Goal: Task Accomplishment & Management: Use online tool/utility

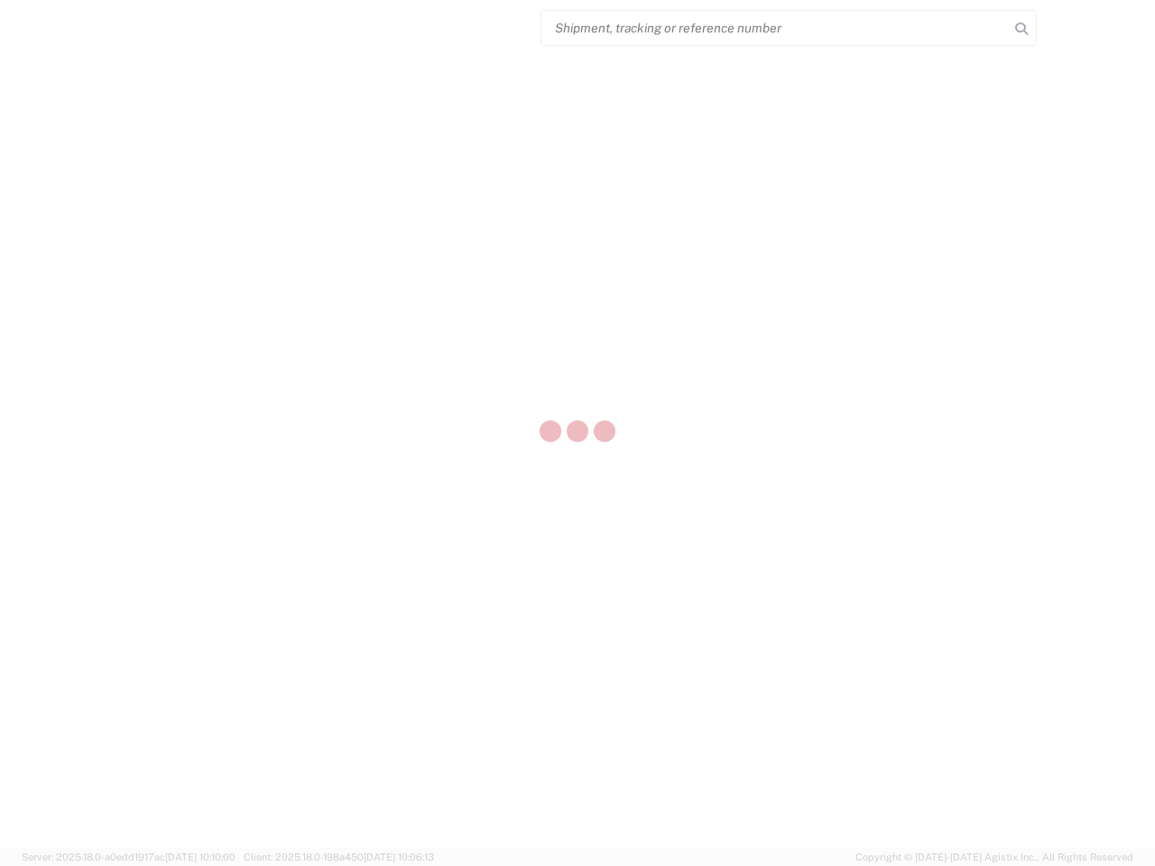
select select "US"
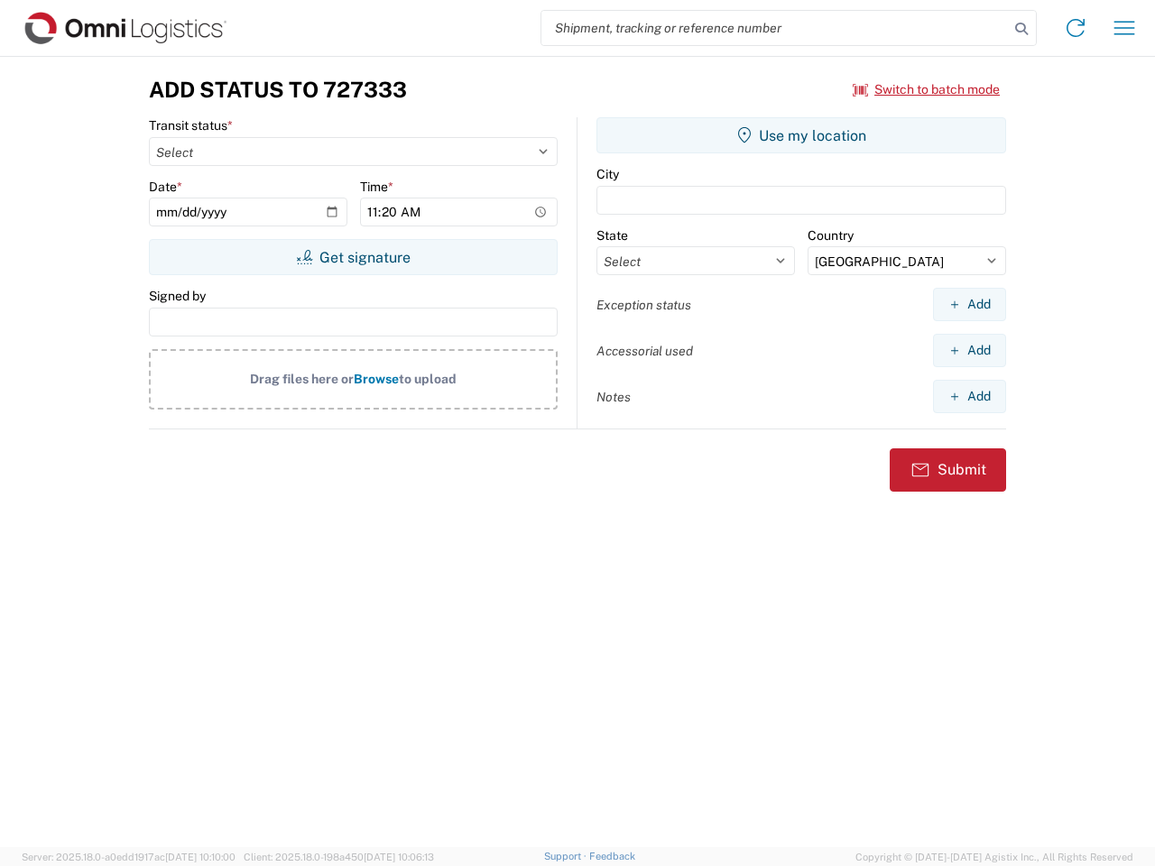
click at [775, 28] on input "search" at bounding box center [774, 28] width 467 height 34
click at [1021, 29] on icon at bounding box center [1021, 28] width 25 height 25
click at [1075, 28] on icon at bounding box center [1075, 28] width 29 height 29
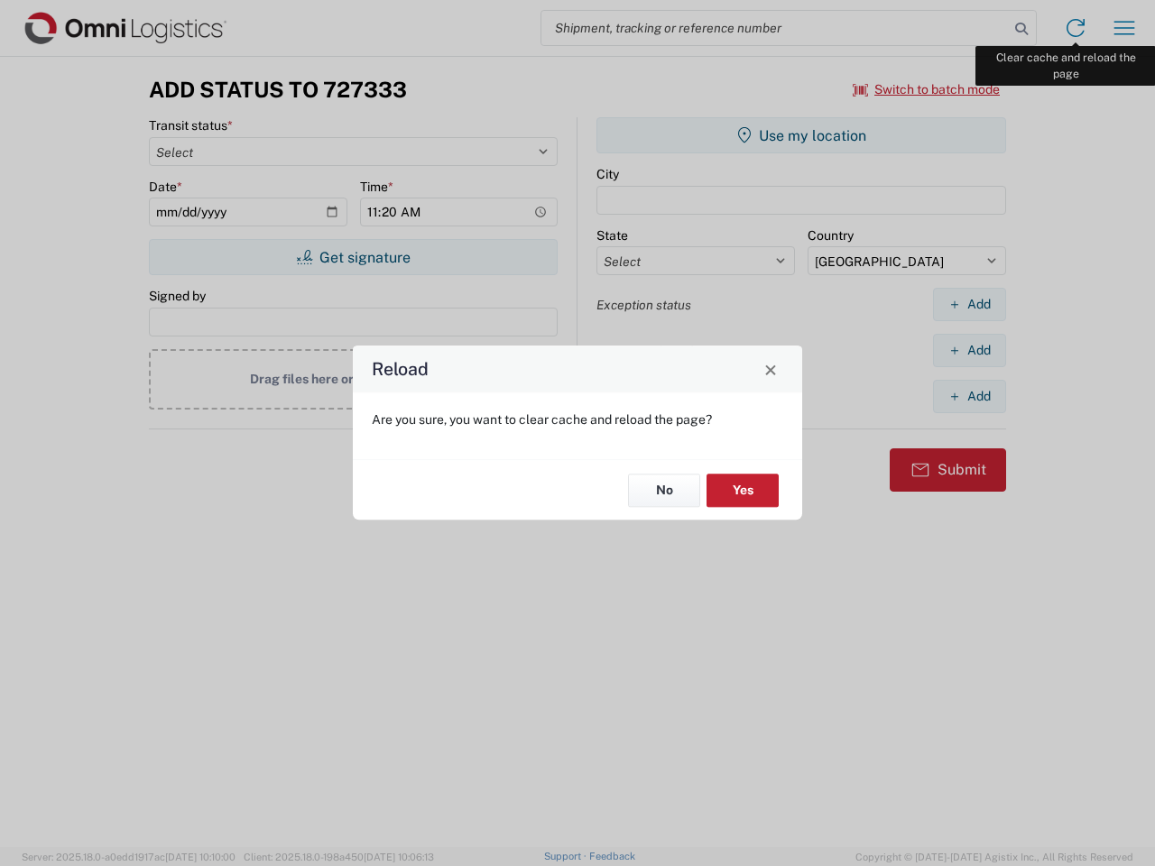
click at [1124, 28] on div "Reload Are you sure, you want to clear cache and reload the page? No Yes" at bounding box center [577, 433] width 1155 height 866
click at [927, 89] on div "Reload Are you sure, you want to clear cache and reload the page? No Yes" at bounding box center [577, 433] width 1155 height 866
click at [353, 257] on div "Reload Are you sure, you want to clear cache and reload the page? No Yes" at bounding box center [577, 433] width 1155 height 866
click at [801, 135] on div "Reload Are you sure, you want to clear cache and reload the page? No Yes" at bounding box center [577, 433] width 1155 height 866
click at [969, 304] on div "Reload Are you sure, you want to clear cache and reload the page? No Yes" at bounding box center [577, 433] width 1155 height 866
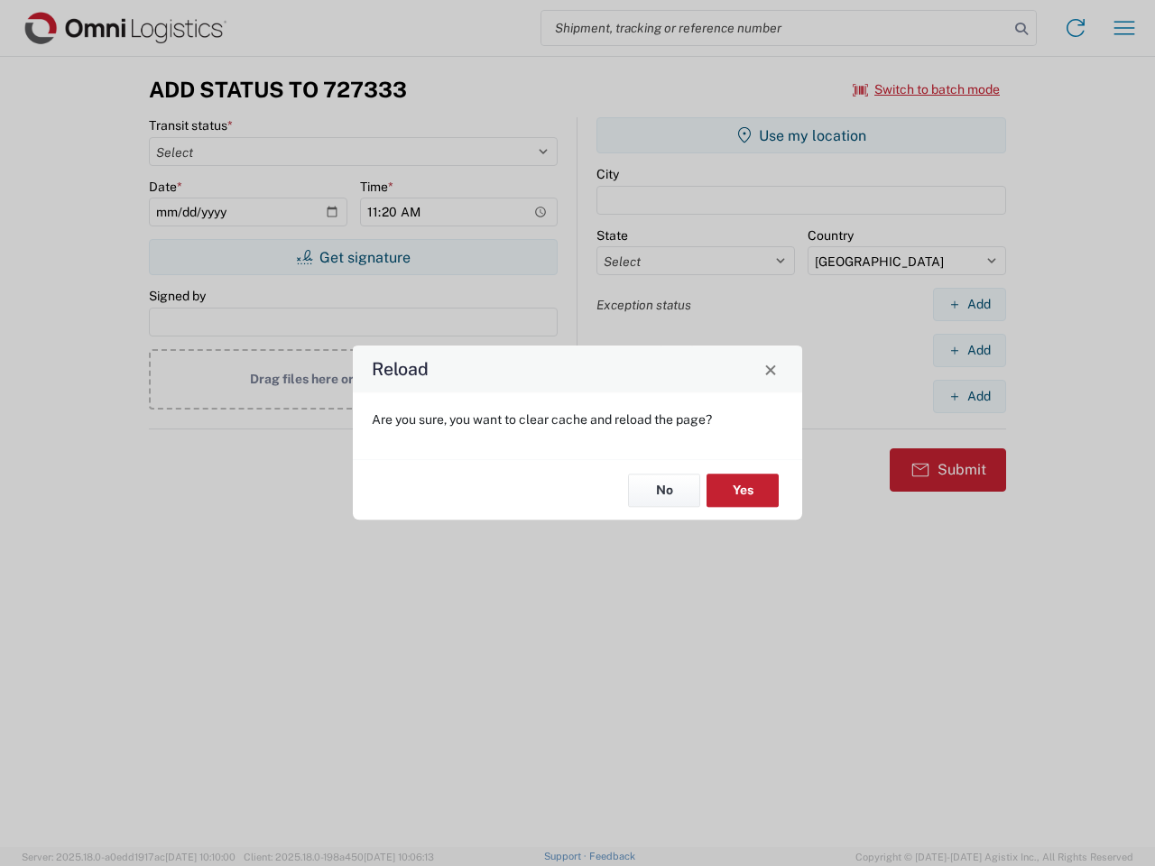
click at [969, 350] on div "Reload Are you sure, you want to clear cache and reload the page? No Yes" at bounding box center [577, 433] width 1155 height 866
click at [969, 396] on div "Reload Are you sure, you want to clear cache and reload the page? No Yes" at bounding box center [577, 433] width 1155 height 866
